Goal: Transaction & Acquisition: Purchase product/service

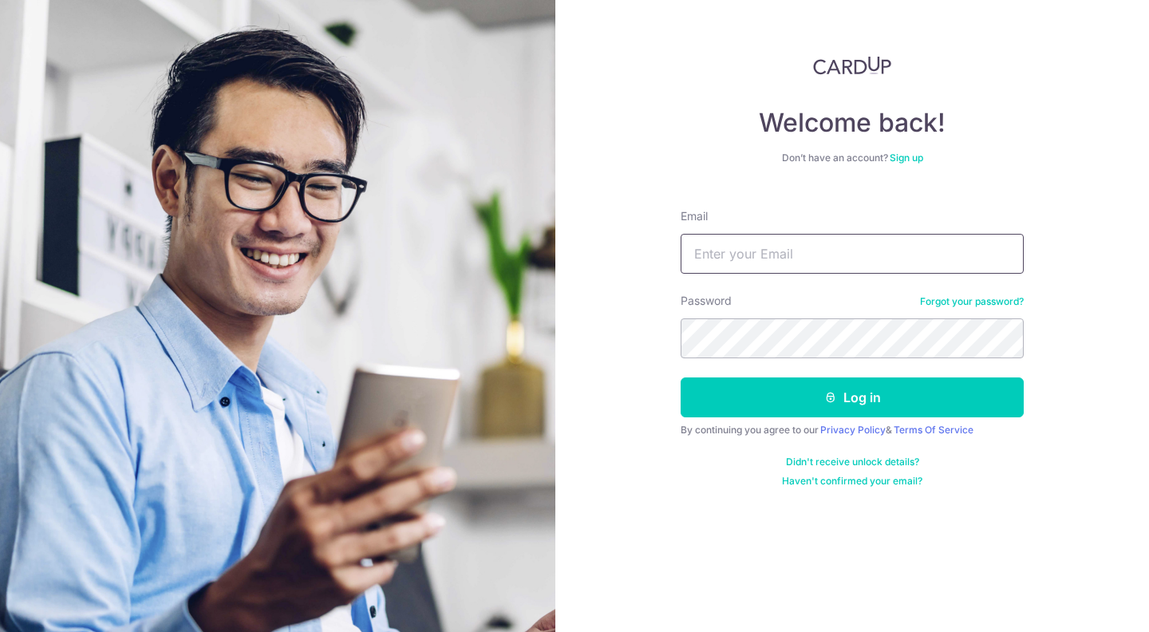
type input "christiansubrata@gmail.com"
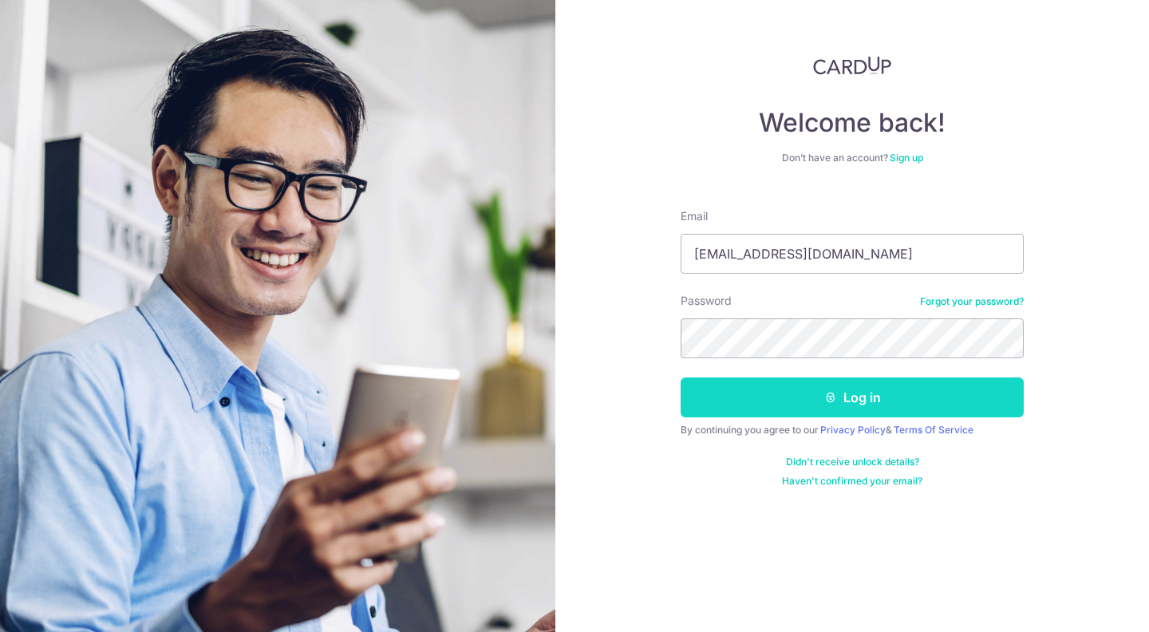
click at [733, 391] on button "Log in" at bounding box center [852, 398] width 343 height 40
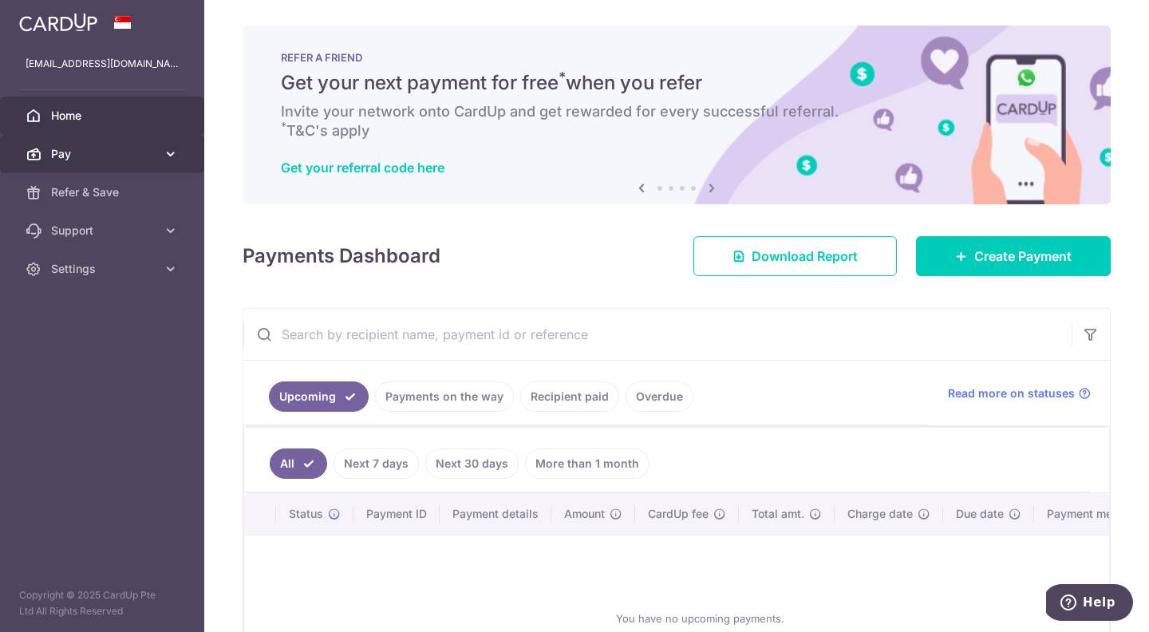
click at [163, 156] on icon at bounding box center [171, 154] width 16 height 16
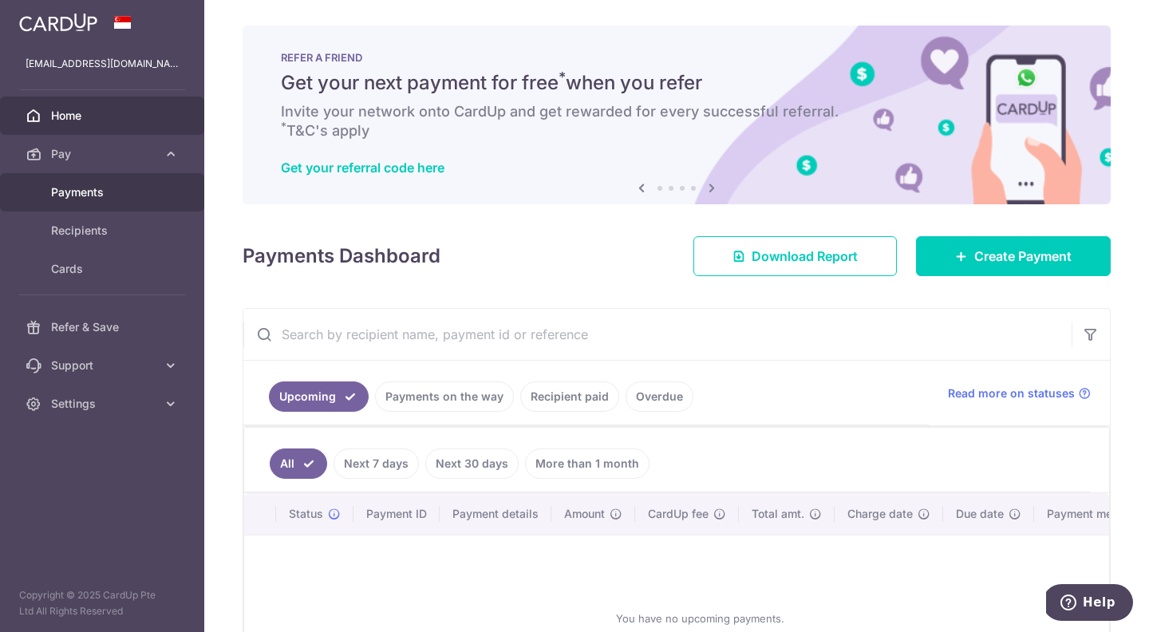
click at [103, 188] on span "Payments" at bounding box center [103, 192] width 105 height 16
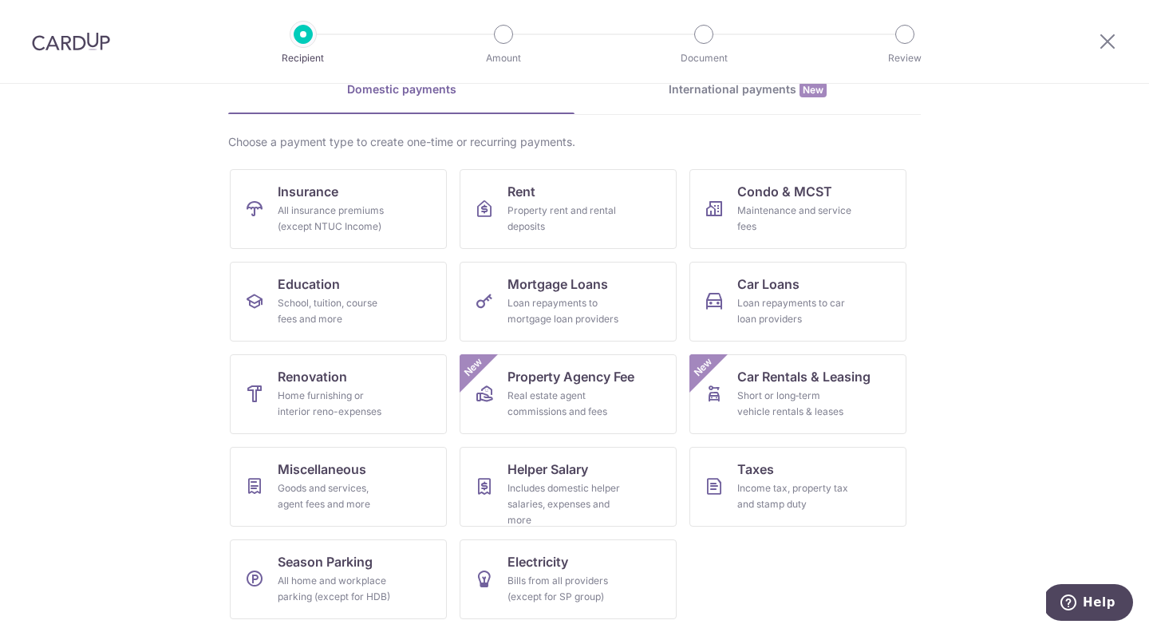
scroll to position [82, 0]
click at [331, 210] on div "All insurance premiums (except NTUC Income)" at bounding box center [335, 219] width 115 height 32
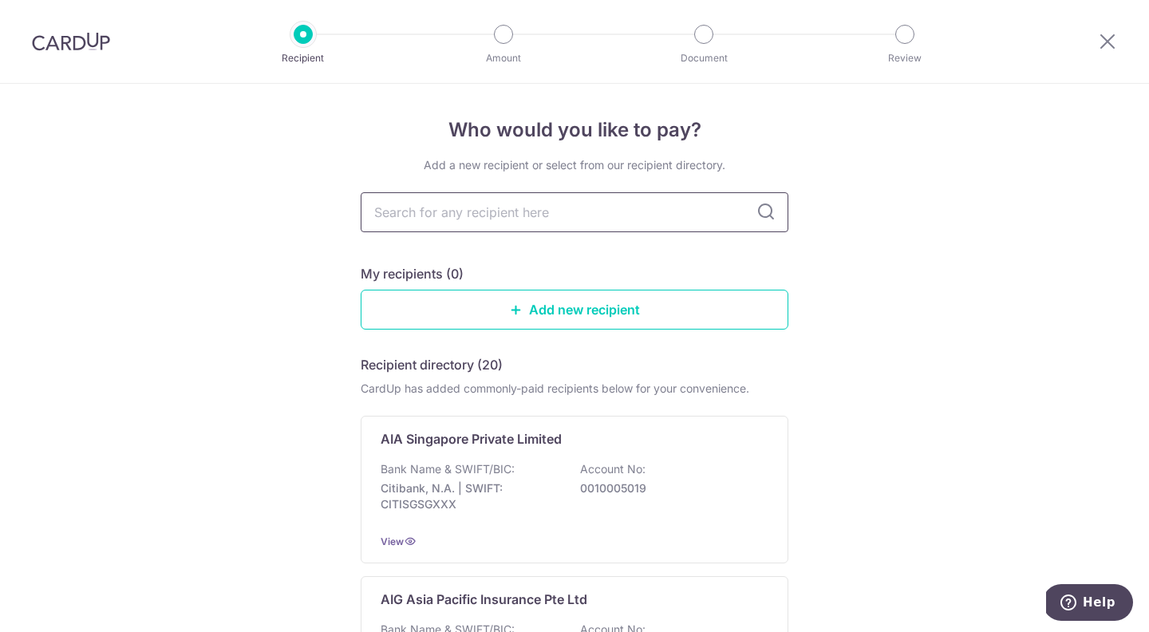
click at [425, 210] on input "text" at bounding box center [575, 212] width 428 height 40
type input "manu"
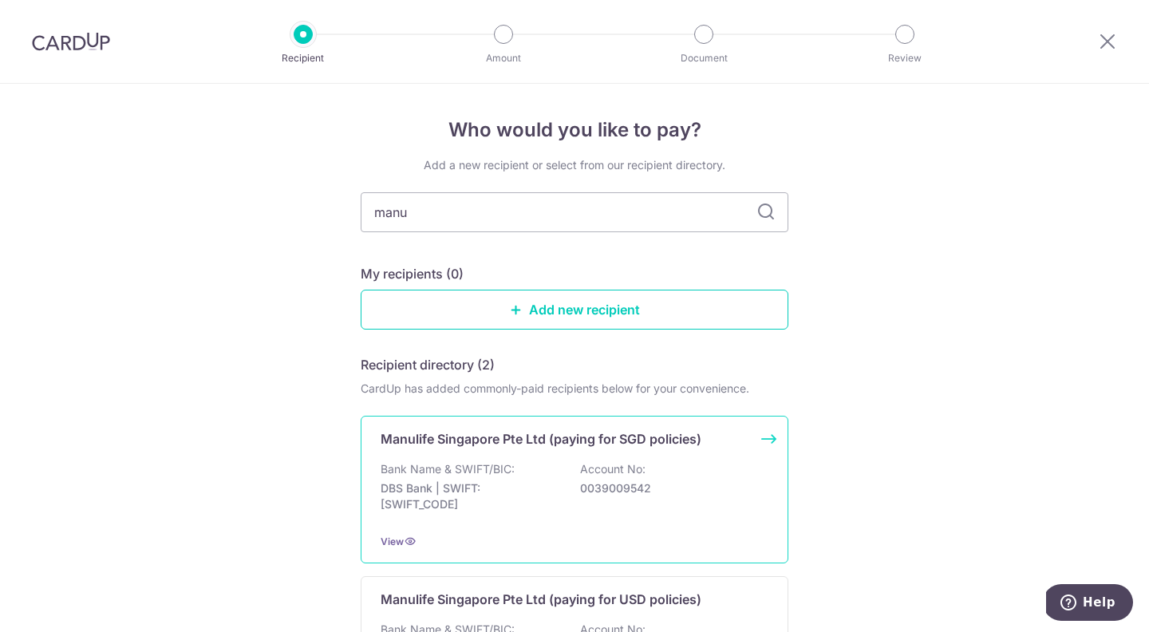
click at [485, 432] on p "Manulife Singapore Pte Ltd (paying for SGD policies)" at bounding box center [541, 438] width 321 height 19
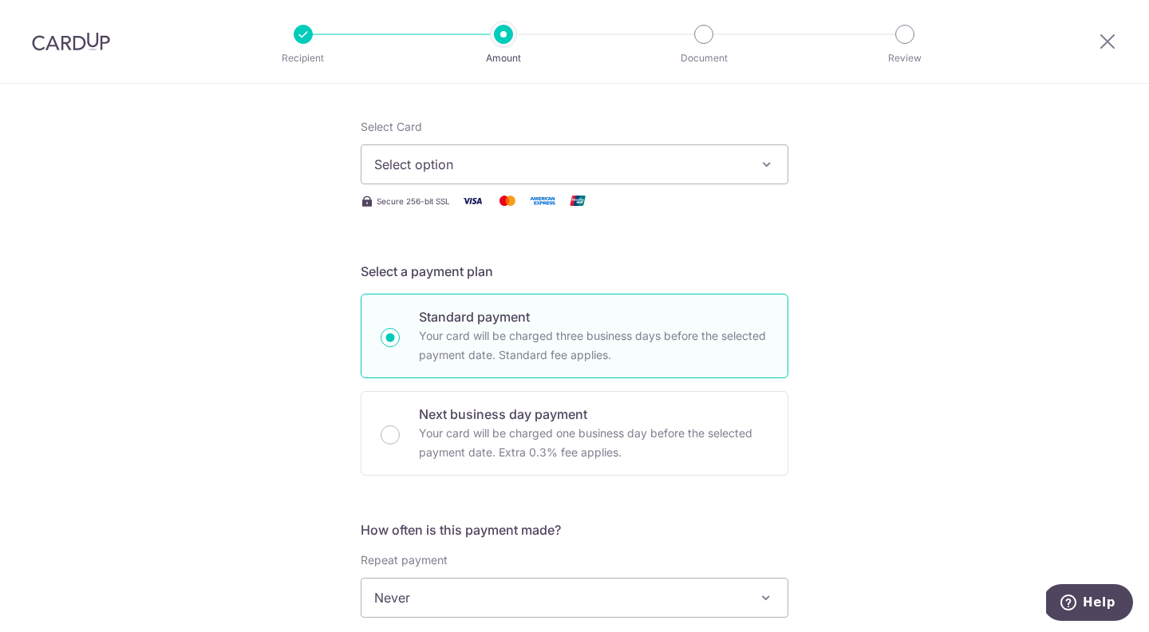
scroll to position [188, 0]
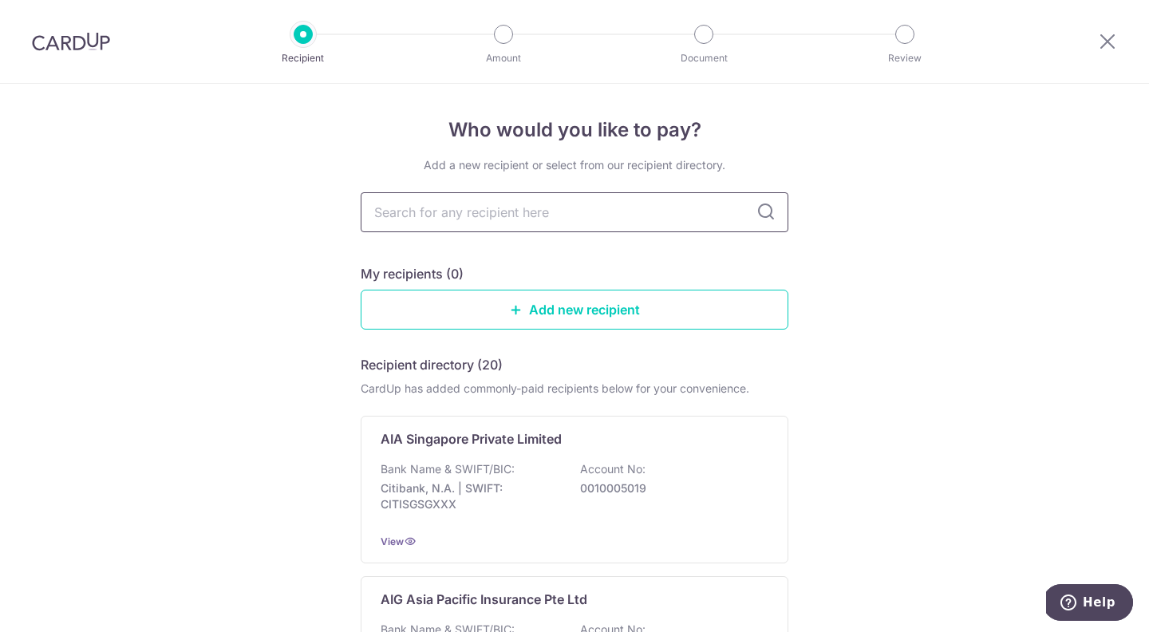
click at [478, 212] on input "text" at bounding box center [575, 212] width 428 height 40
type input "manu"
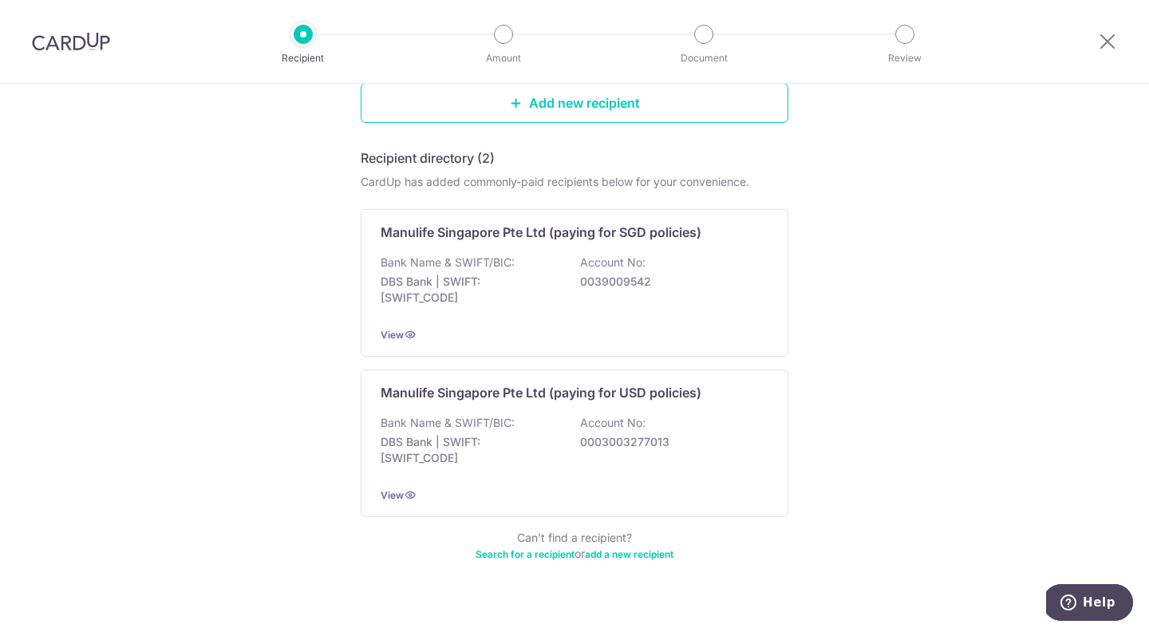
scroll to position [226, 0]
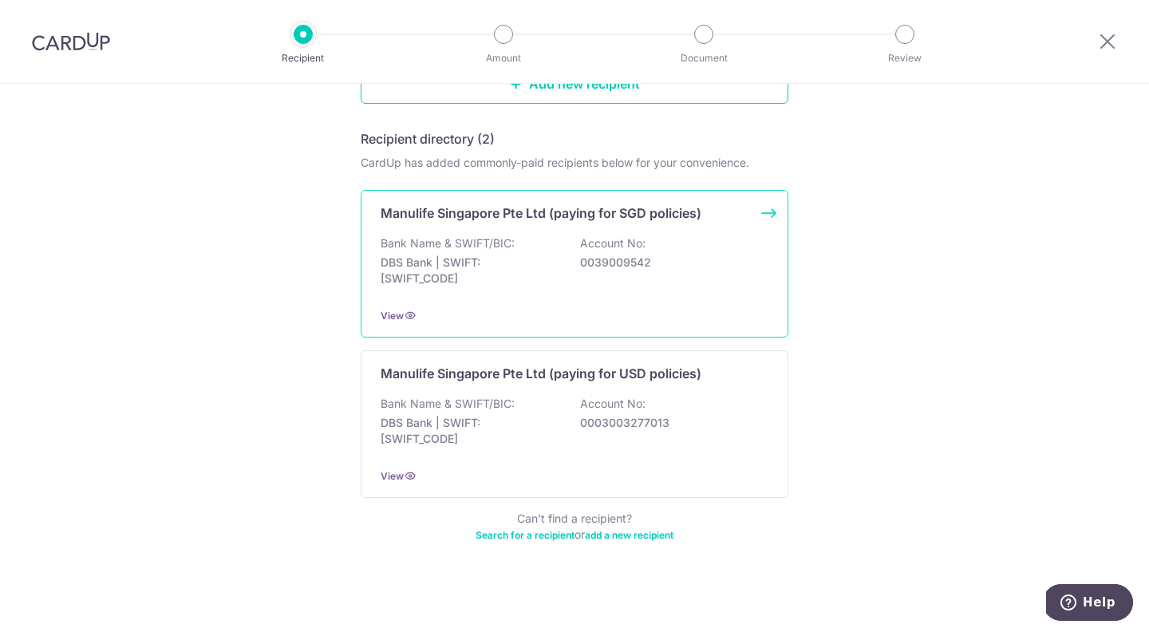
click at [631, 239] on p "Account No:" at bounding box center [612, 243] width 65 height 16
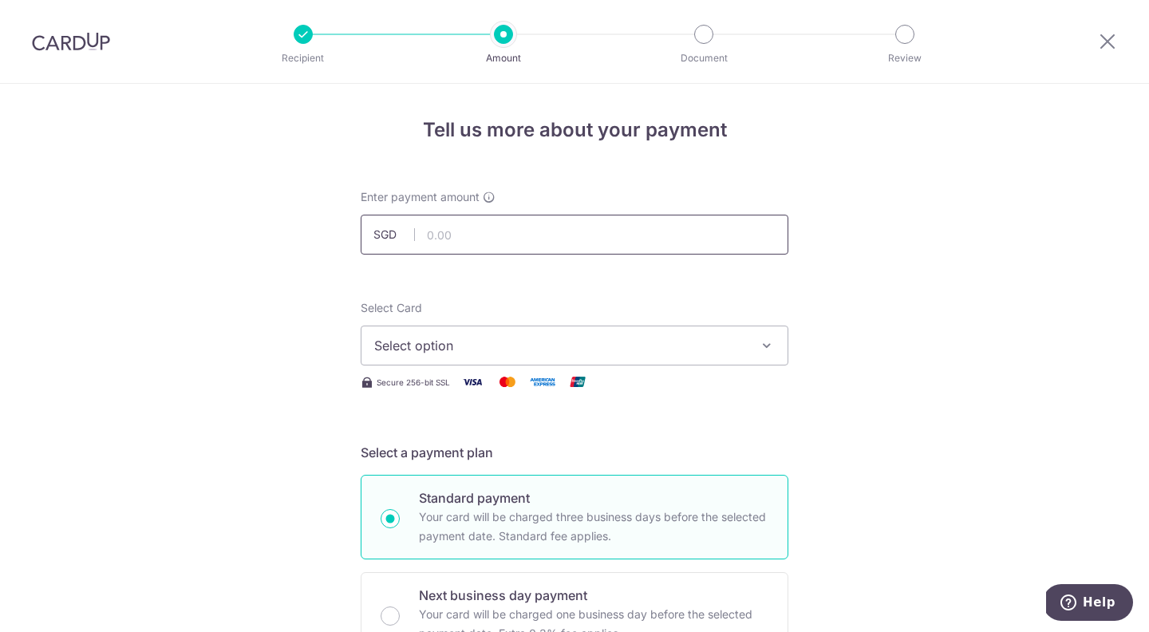
click at [476, 239] on input "text" at bounding box center [575, 235] width 428 height 40
type input "1"
type input "4,905.56"
click at [425, 345] on span "Select option" at bounding box center [560, 345] width 372 height 19
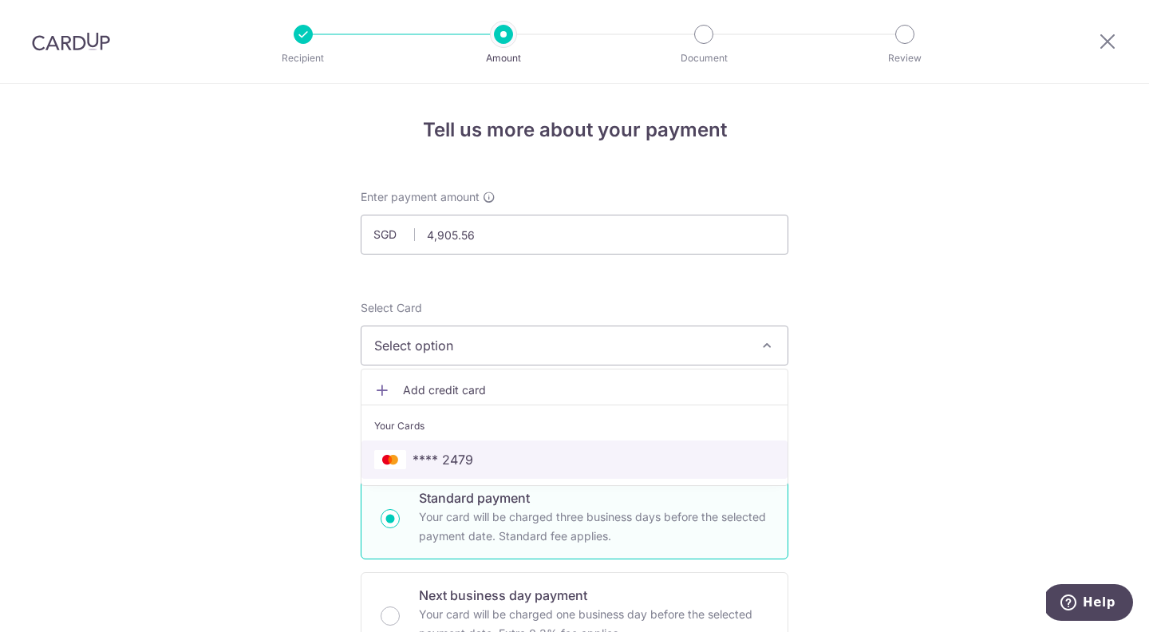
click at [422, 458] on span "**** 2479" at bounding box center [443, 459] width 61 height 19
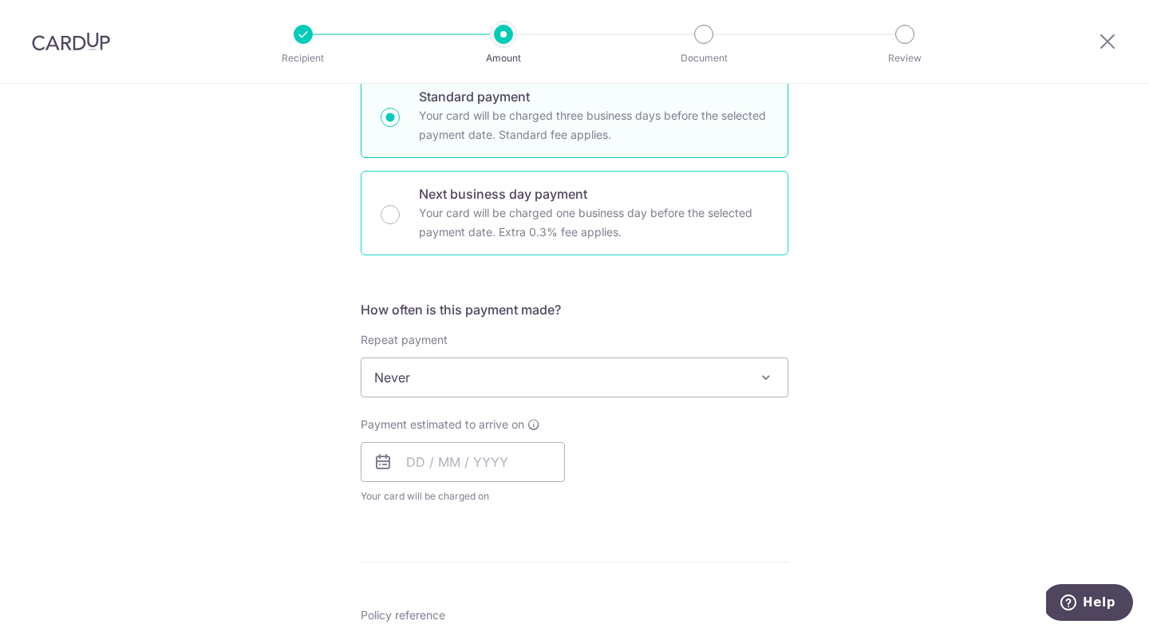
scroll to position [403, 0]
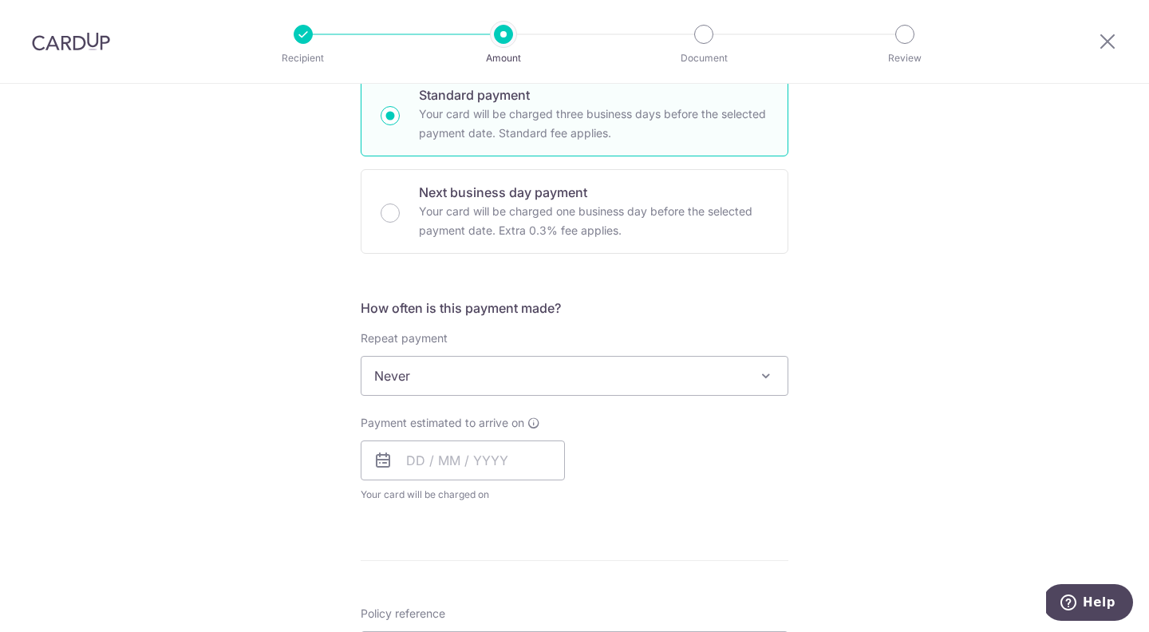
click at [661, 379] on span "Never" at bounding box center [575, 376] width 426 height 38
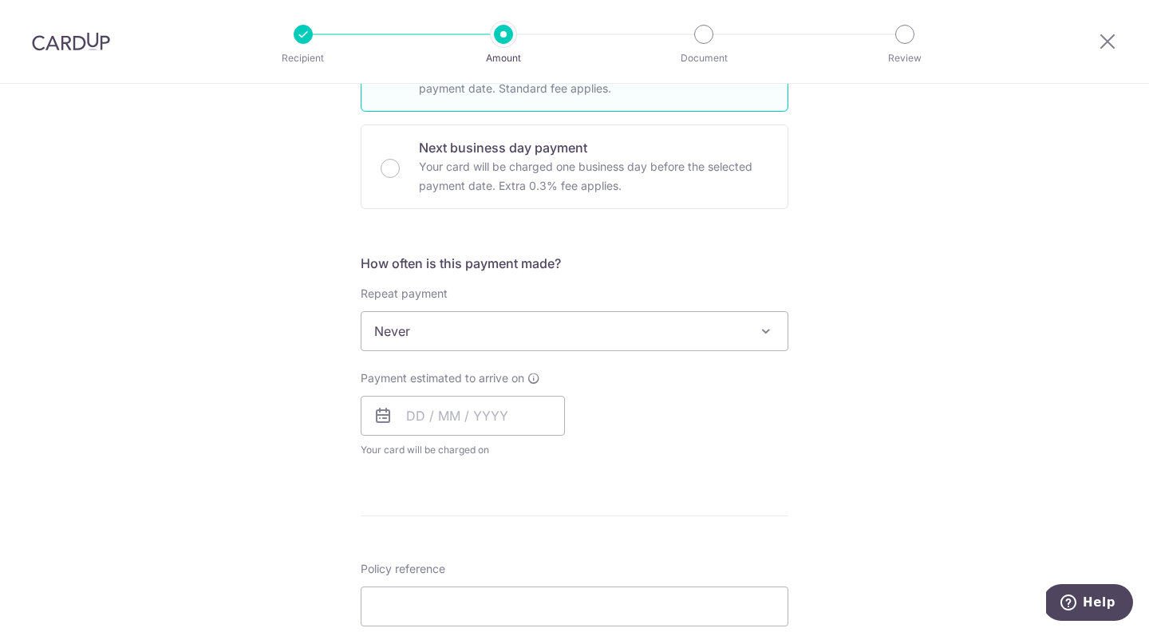
scroll to position [477, 0]
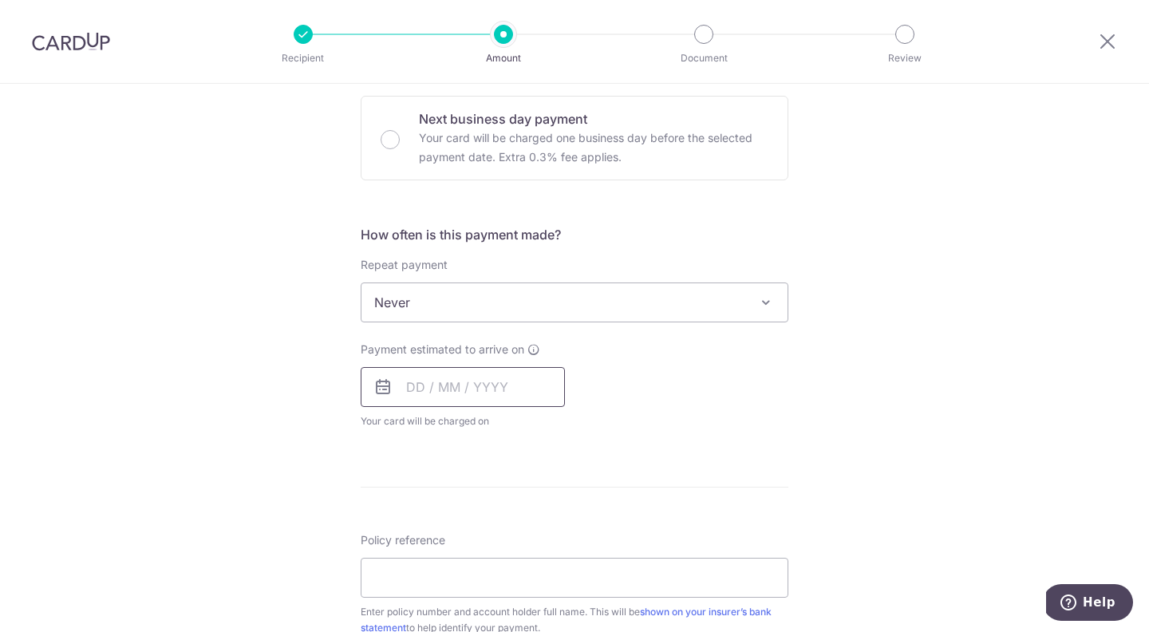
click at [415, 386] on input "text" at bounding box center [463, 387] width 204 height 40
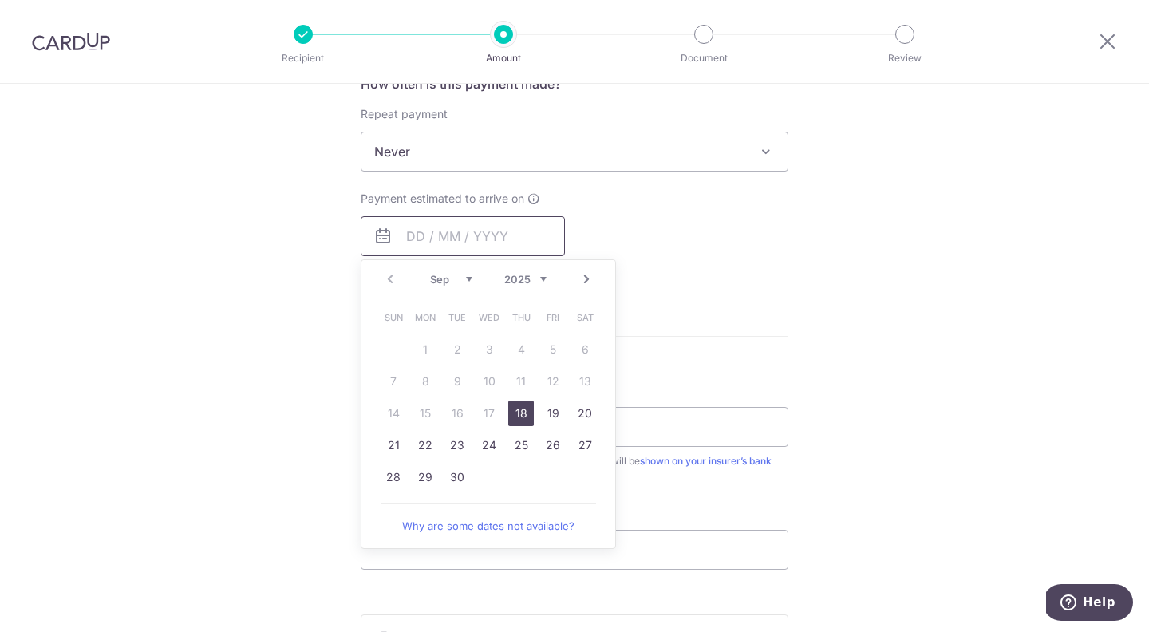
scroll to position [628, 0]
click at [523, 449] on link "25" at bounding box center [521, 445] width 26 height 26
type input "[DATE]"
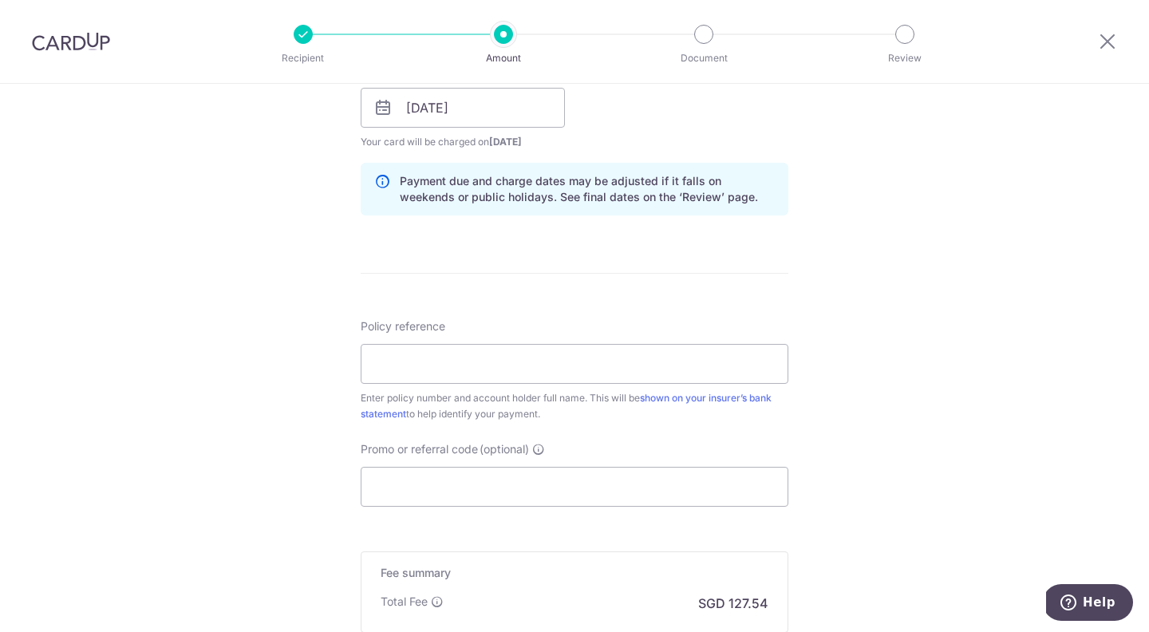
scroll to position [793, 0]
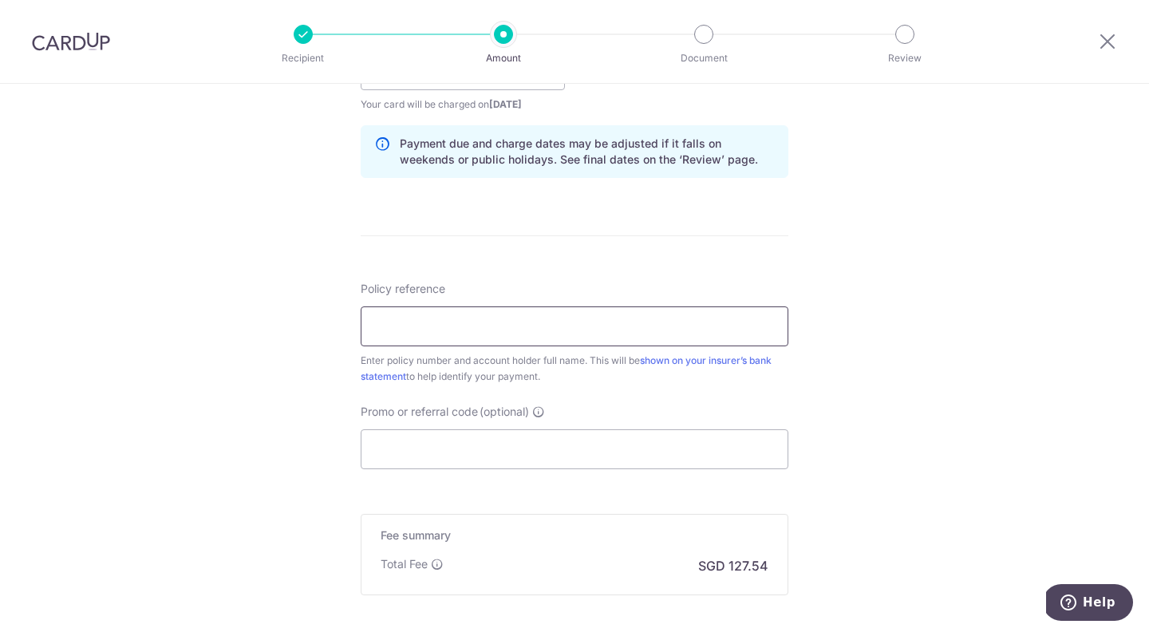
click at [523, 329] on input "Policy reference" at bounding box center [575, 327] width 428 height 40
type input "1492656461 Christian Subrata"
click at [391, 457] on input "Promo or referral code (optional)" at bounding box center [575, 449] width 428 height 40
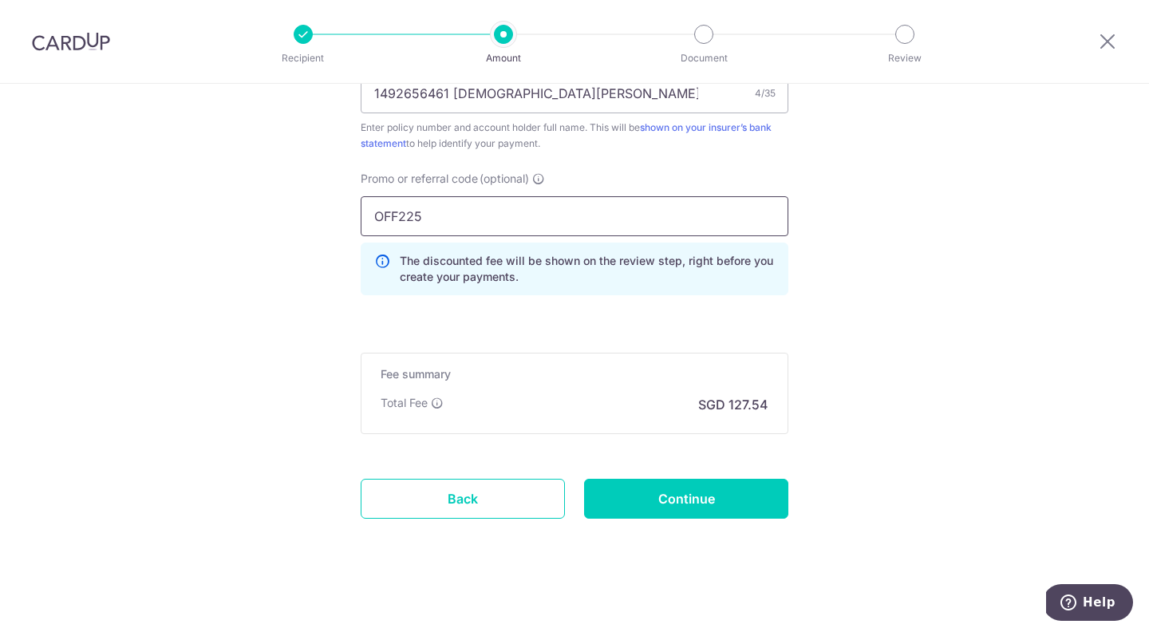
scroll to position [1028, 0]
type input "OFF225"
click at [610, 497] on input "Continue" at bounding box center [686, 497] width 204 height 40
type input "Create Schedule"
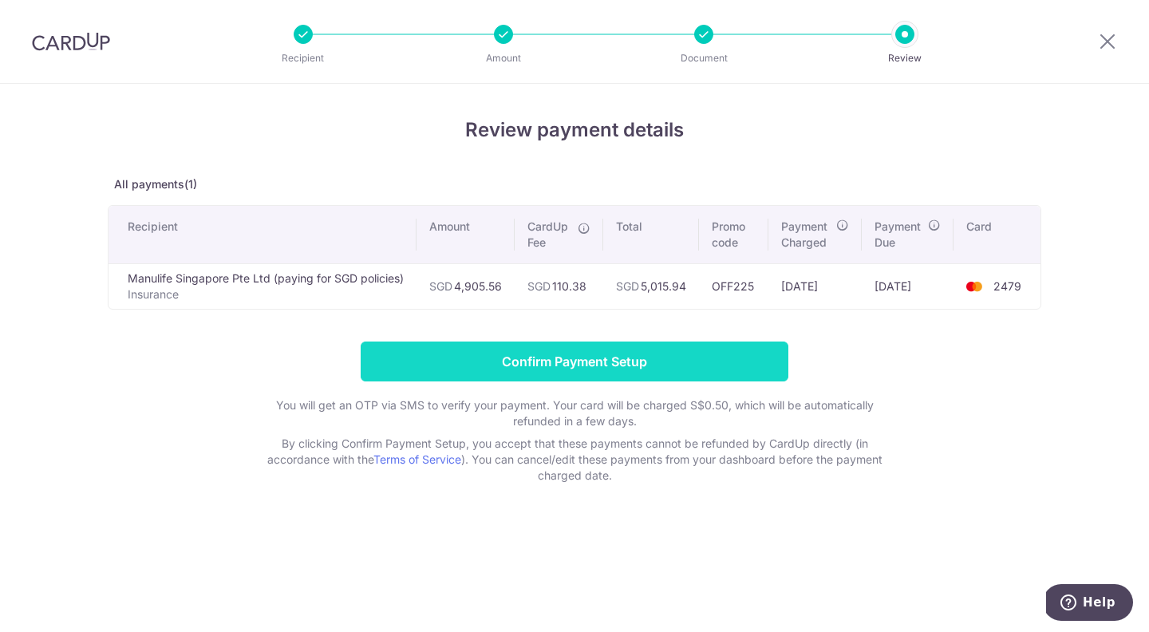
click at [719, 357] on input "Confirm Payment Setup" at bounding box center [575, 362] width 428 height 40
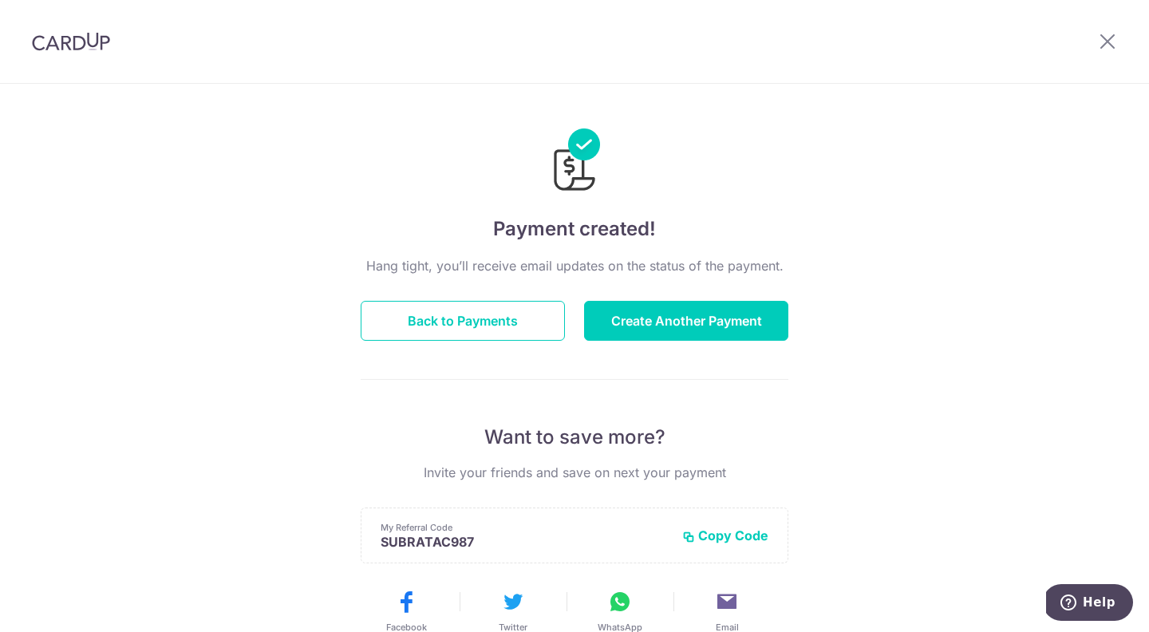
scroll to position [2, 0]
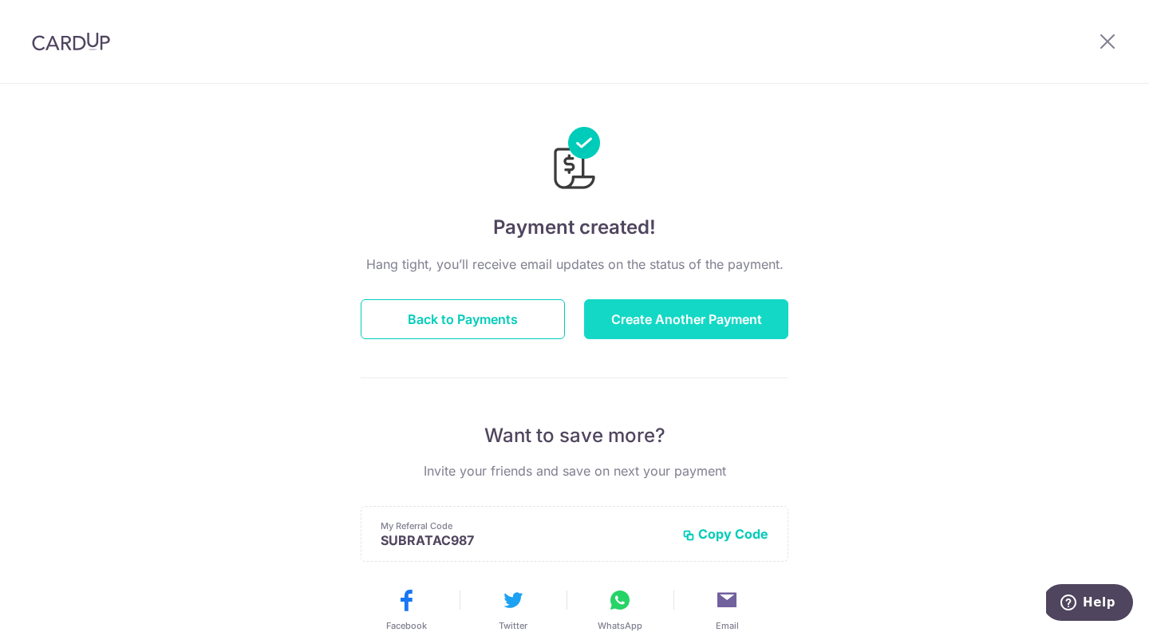
click at [684, 322] on button "Create Another Payment" at bounding box center [686, 319] width 204 height 40
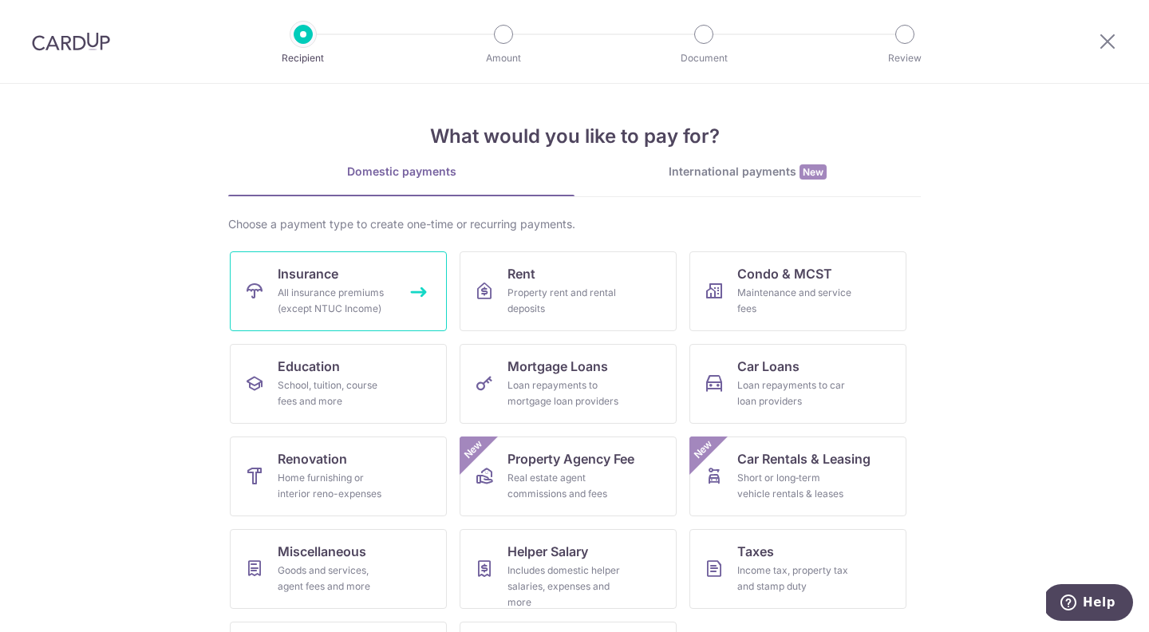
click at [338, 294] on div "All insurance premiums (except NTUC Income)" at bounding box center [335, 301] width 115 height 32
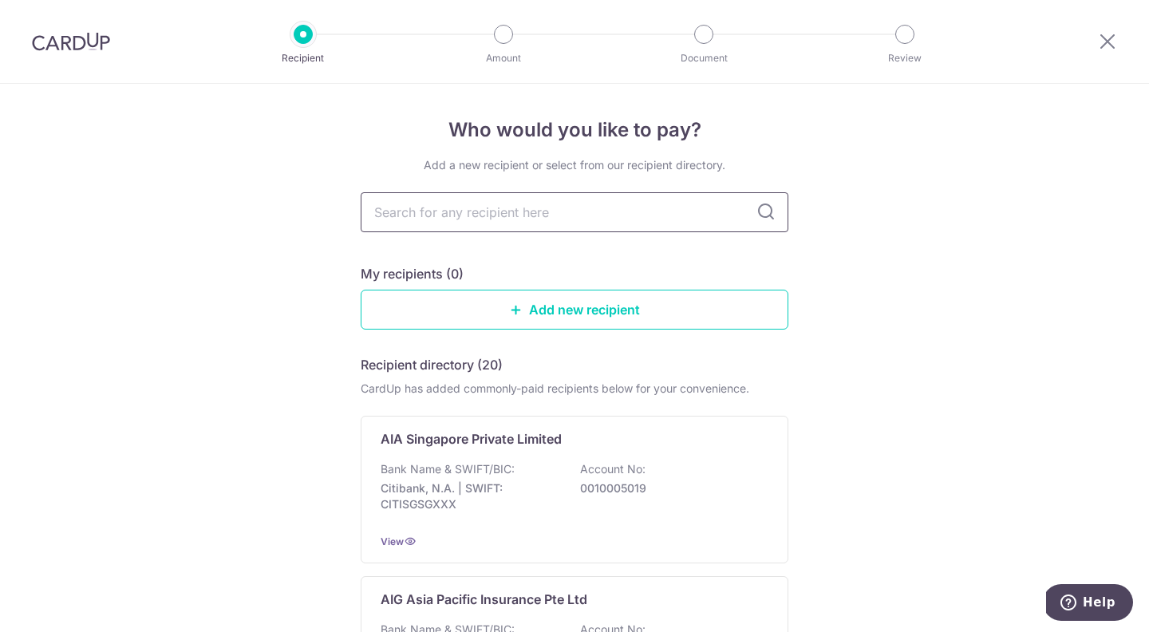
click at [426, 213] on input "text" at bounding box center [575, 212] width 428 height 40
type input "manu"
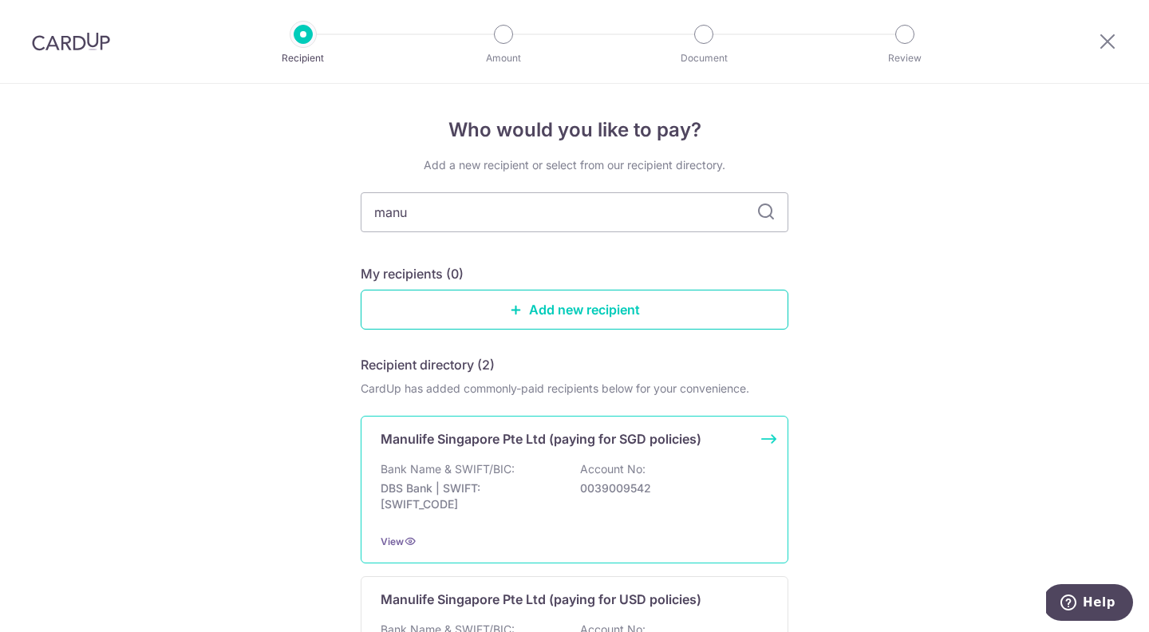
click at [458, 453] on div "Manulife Singapore Pte Ltd (paying for SGD policies) Bank Name & SWIFT/BIC: DBS…" at bounding box center [575, 490] width 428 height 148
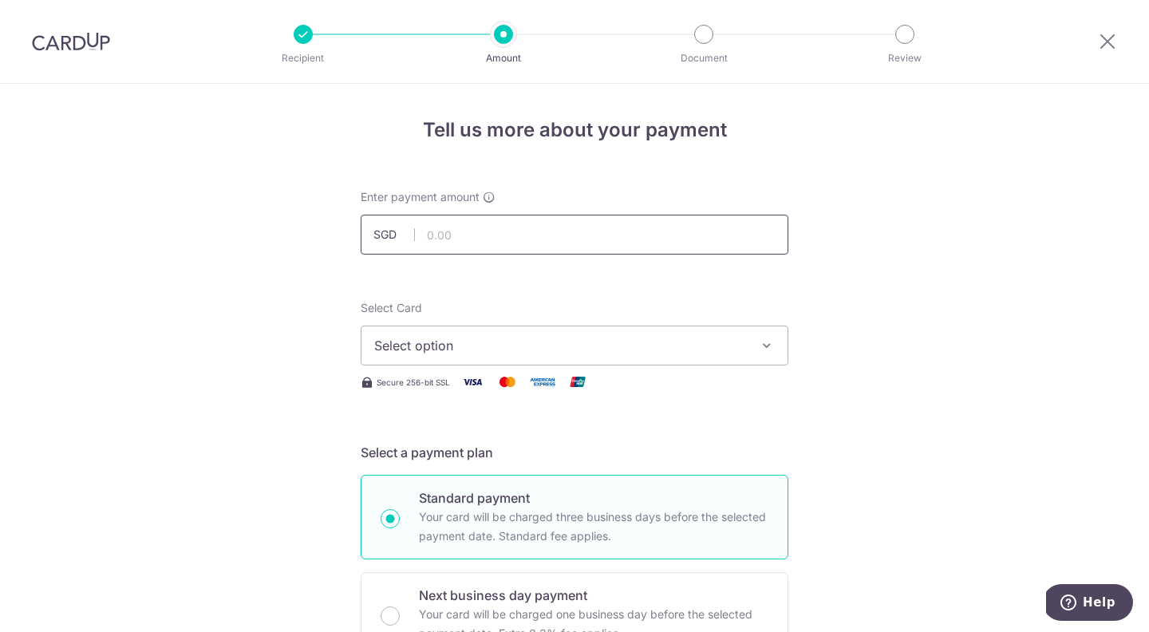
click at [462, 237] on input "text" at bounding box center [575, 235] width 428 height 40
type input "1,760.00"
click at [409, 342] on span "Select option" at bounding box center [560, 345] width 372 height 19
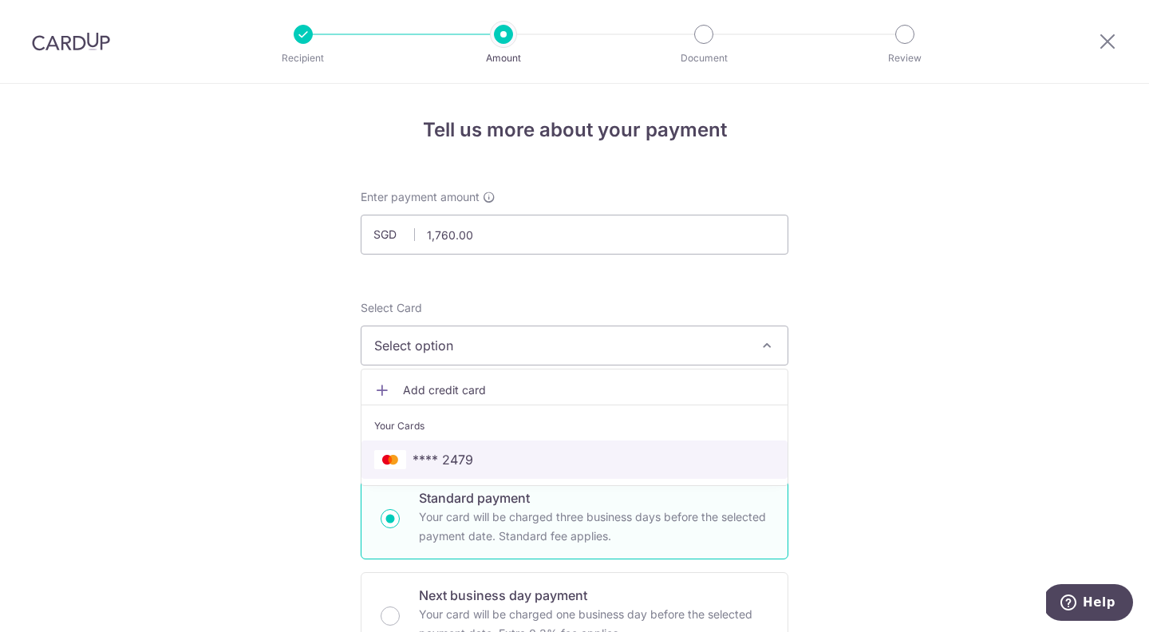
click at [426, 462] on span "**** 2479" at bounding box center [443, 459] width 61 height 19
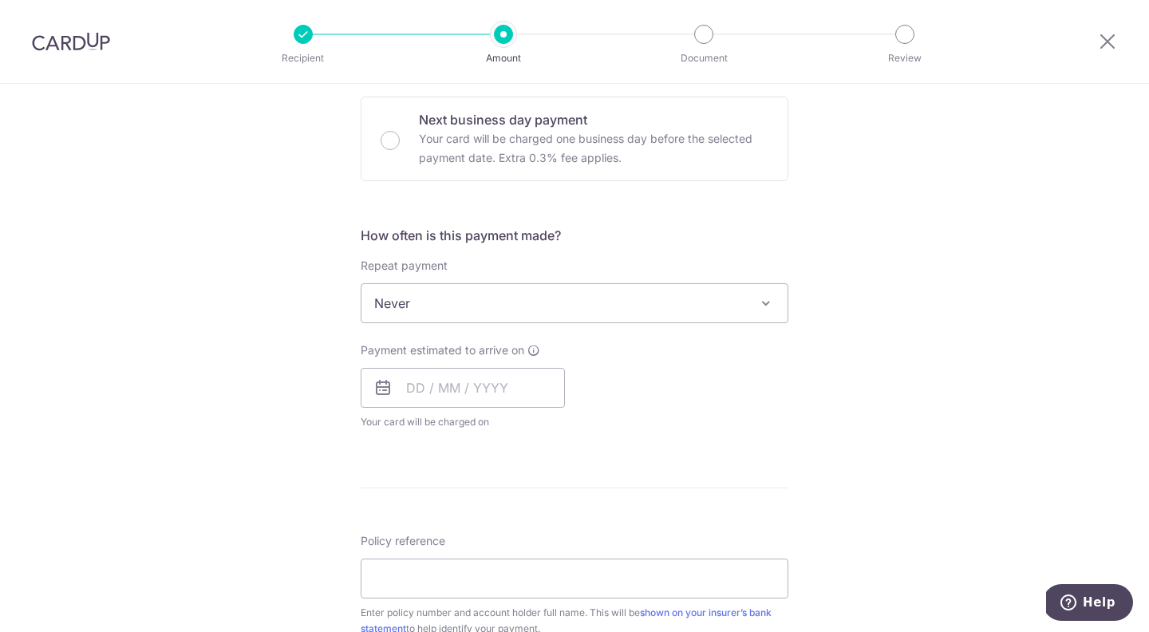
scroll to position [488, 0]
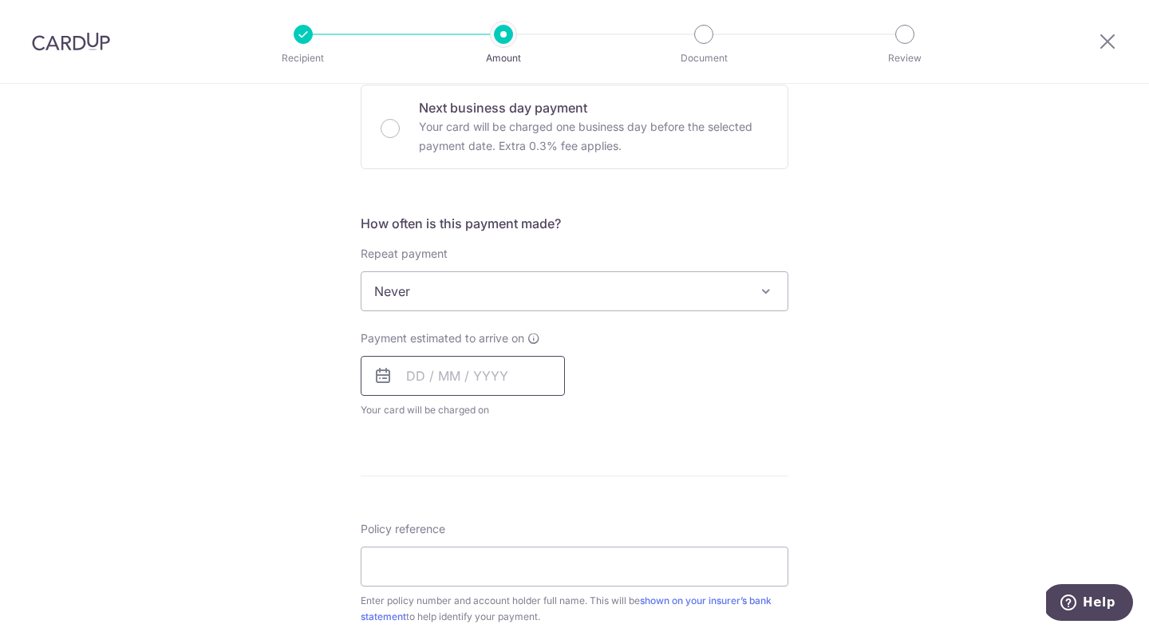
click at [407, 377] on input "text" at bounding box center [463, 376] width 204 height 40
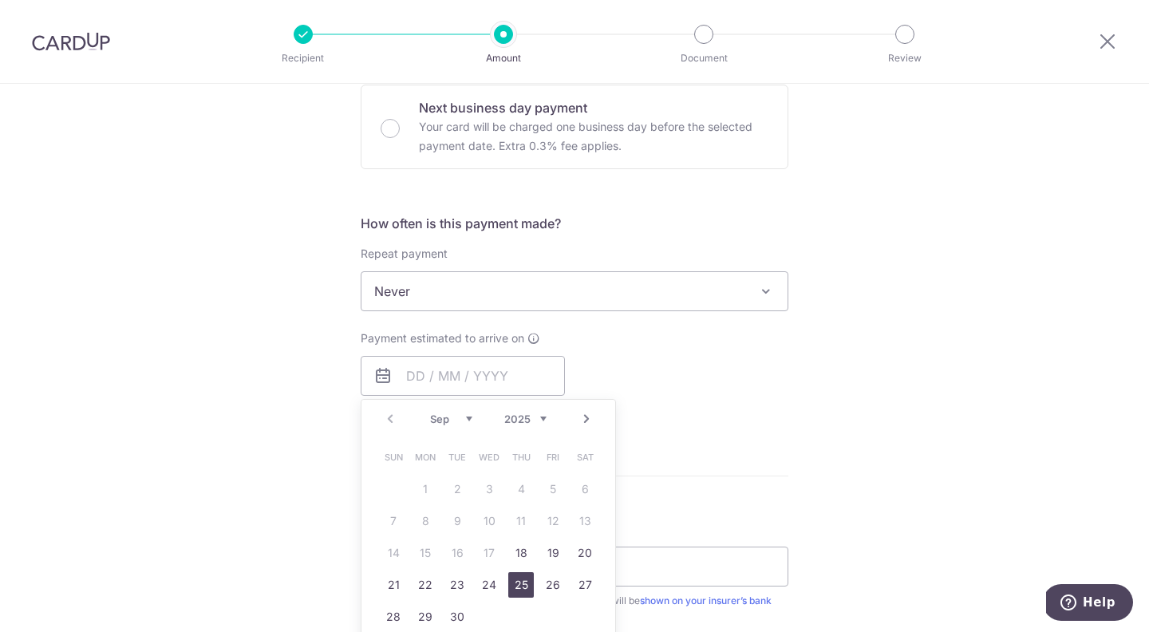
click at [517, 585] on link "25" at bounding box center [521, 585] width 26 height 26
type input "[DATE]"
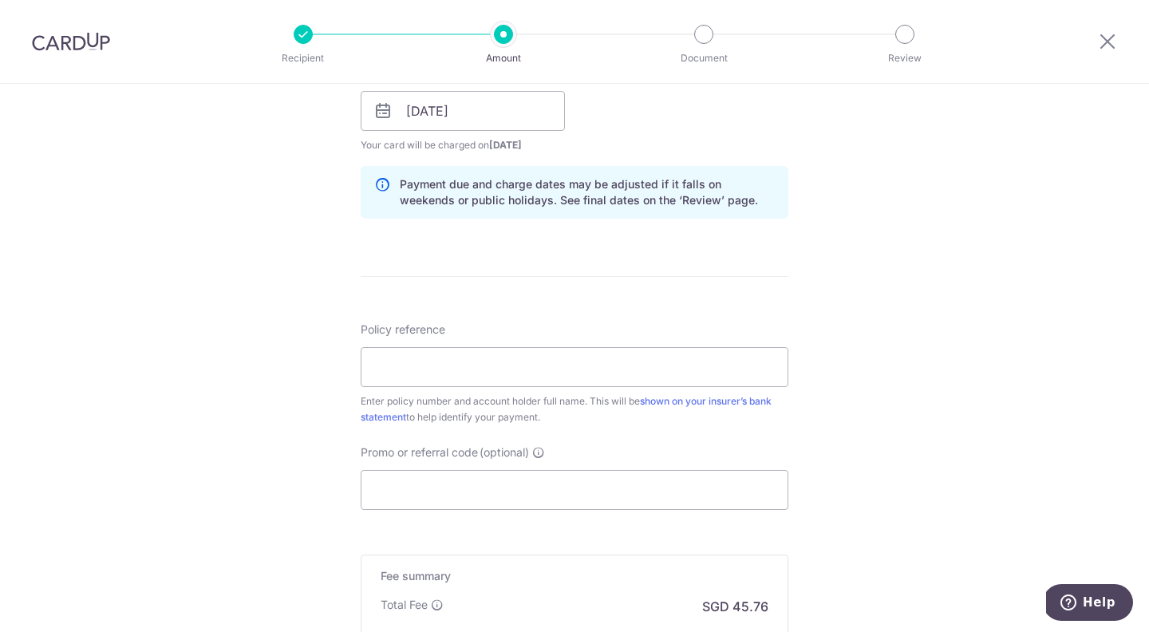
scroll to position [757, 0]
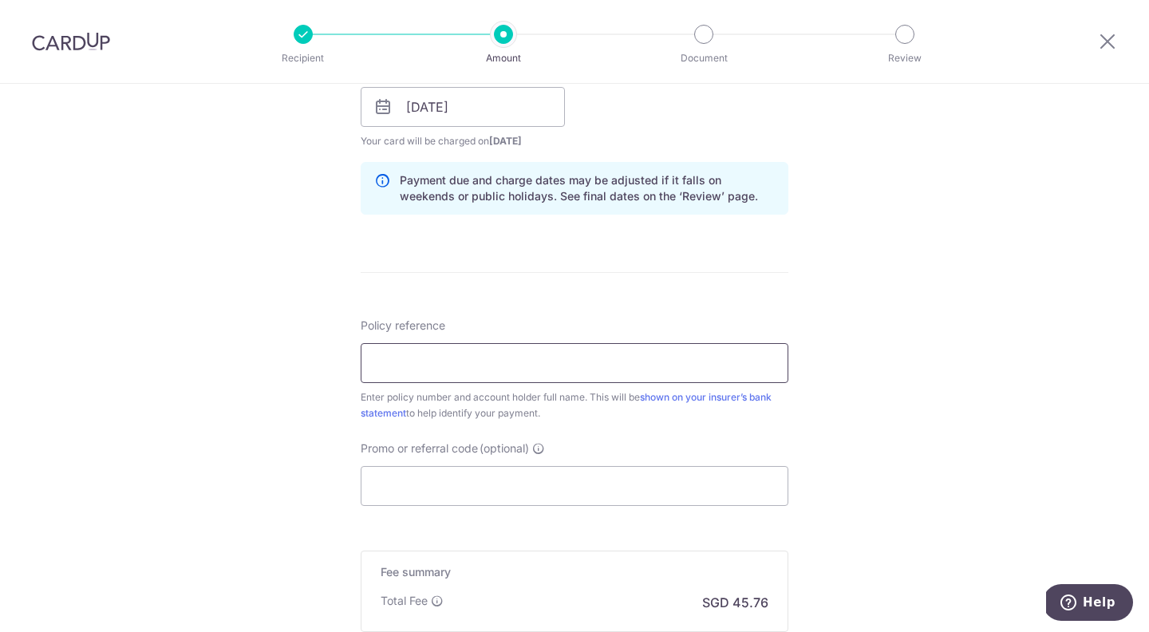
click at [531, 357] on input "Policy reference" at bounding box center [575, 363] width 428 height 40
click at [515, 374] on input "1492533017" at bounding box center [575, 363] width 428 height 40
type input "1492533017 [DEMOGRAPHIC_DATA][PERSON_NAME]"
click at [425, 485] on input "Promo or referral code (optional)" at bounding box center [575, 486] width 428 height 40
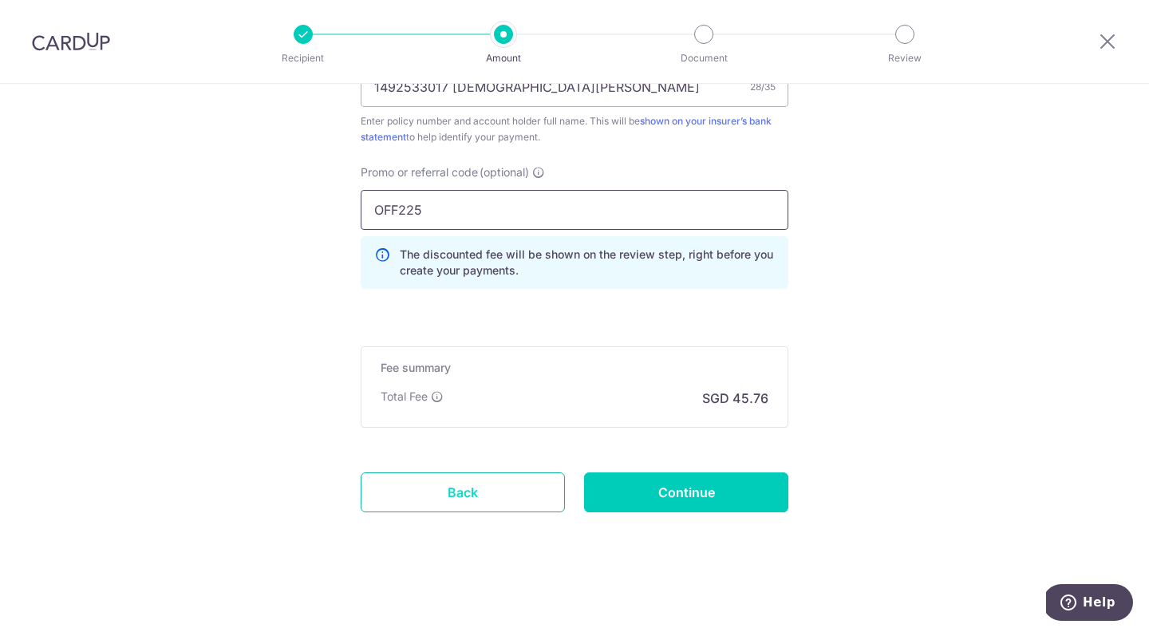
scroll to position [1033, 0]
type input "OFF225"
click at [651, 492] on input "Continue" at bounding box center [686, 493] width 204 height 40
type input "Create Schedule"
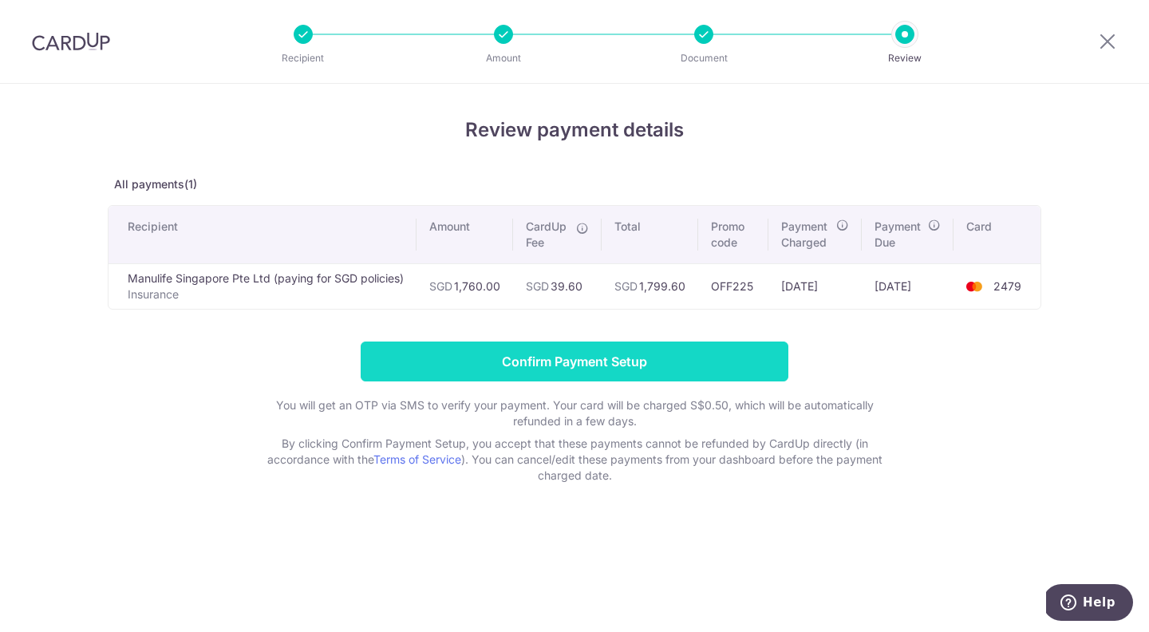
click at [769, 366] on input "Confirm Payment Setup" at bounding box center [575, 362] width 428 height 40
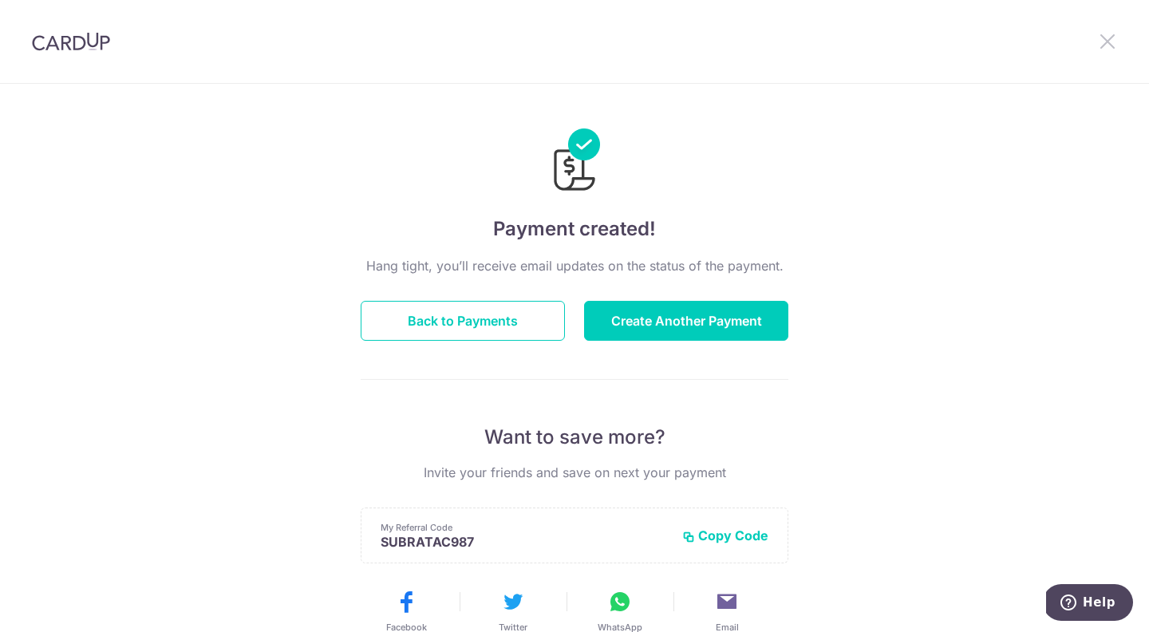
click at [1110, 44] on icon at bounding box center [1107, 41] width 19 height 20
